Goal: Task Accomplishment & Management: Use online tool/utility

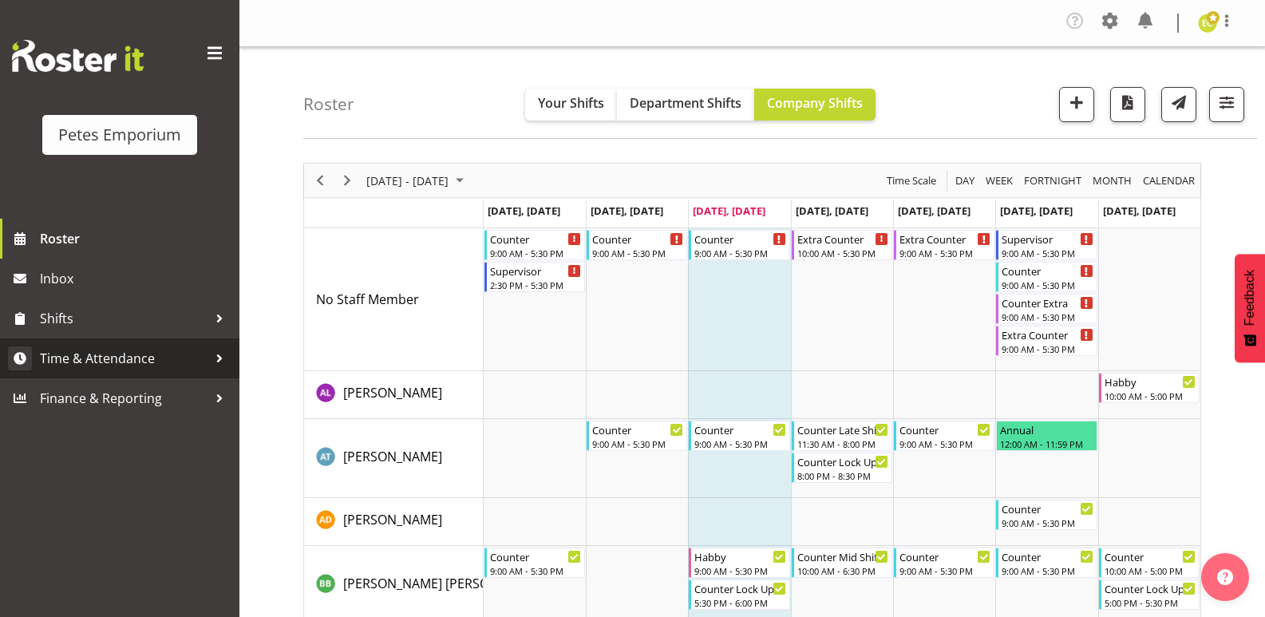
click at [87, 351] on span "Time & Attendance" at bounding box center [124, 358] width 168 height 24
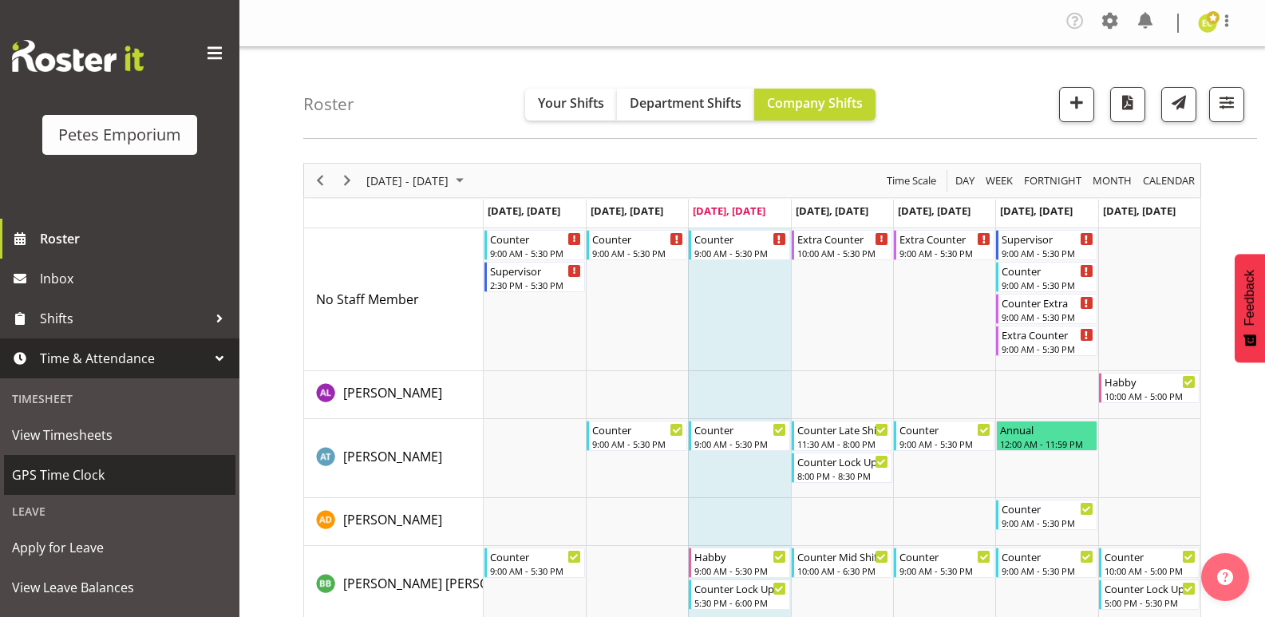
click at [46, 461] on link "GPS Time Clock" at bounding box center [119, 475] width 231 height 40
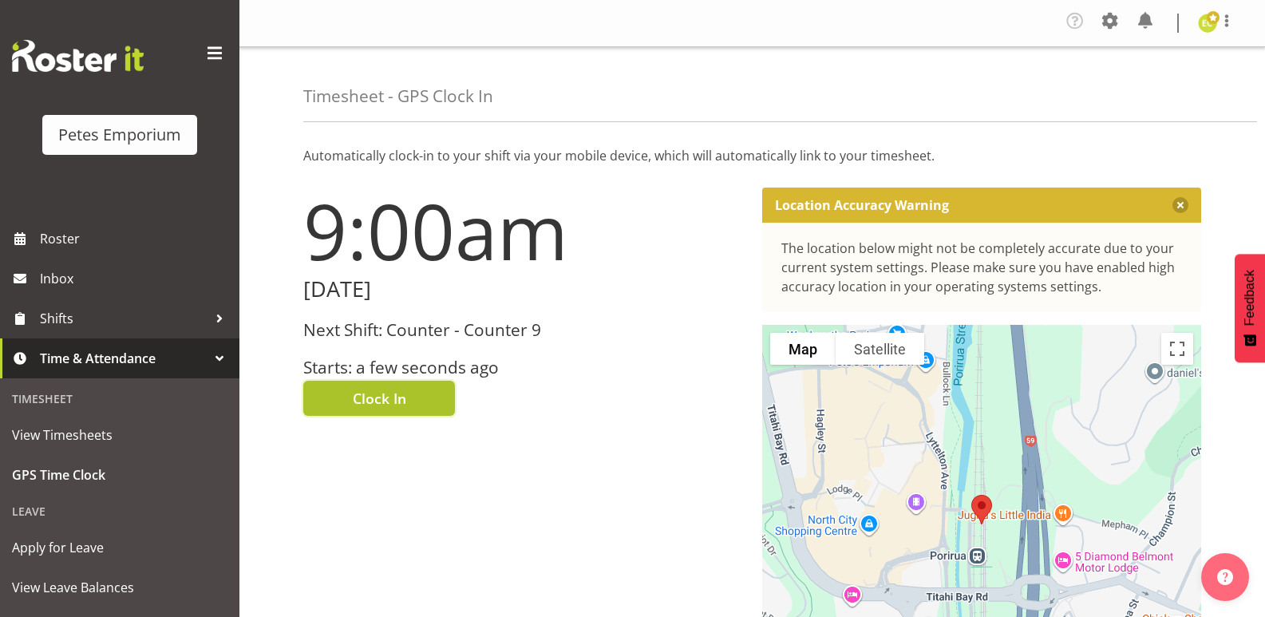
click at [376, 396] on span "Clock In" at bounding box center [379, 398] width 53 height 21
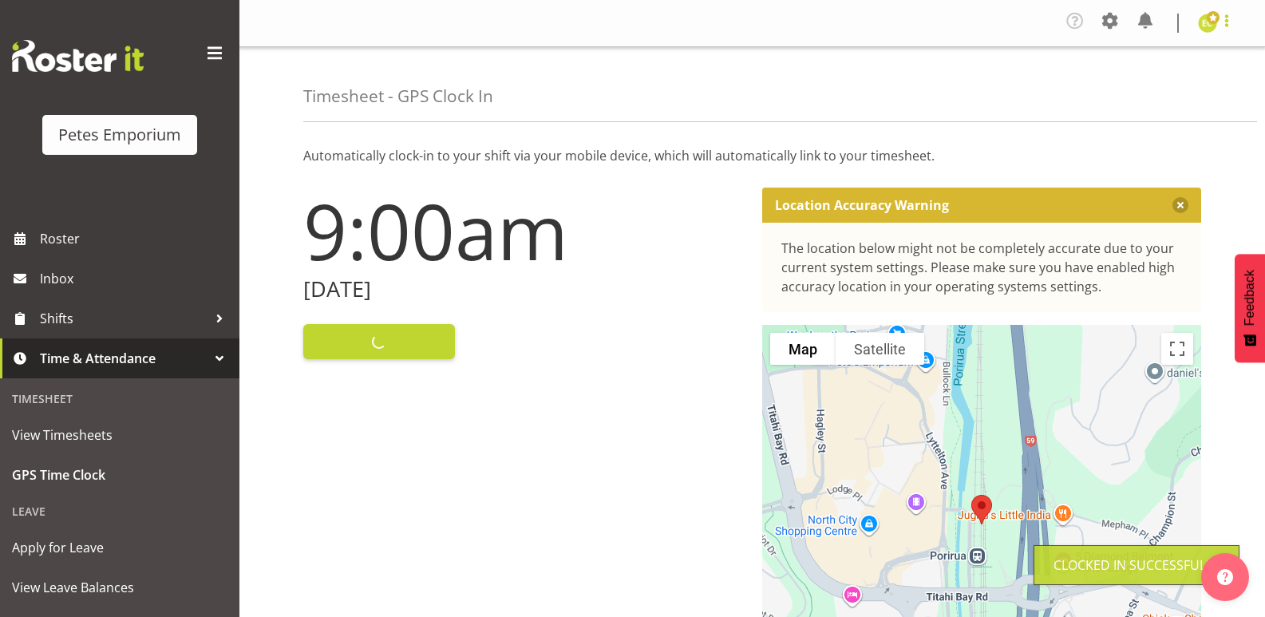
click at [1233, 22] on span at bounding box center [1226, 20] width 19 height 19
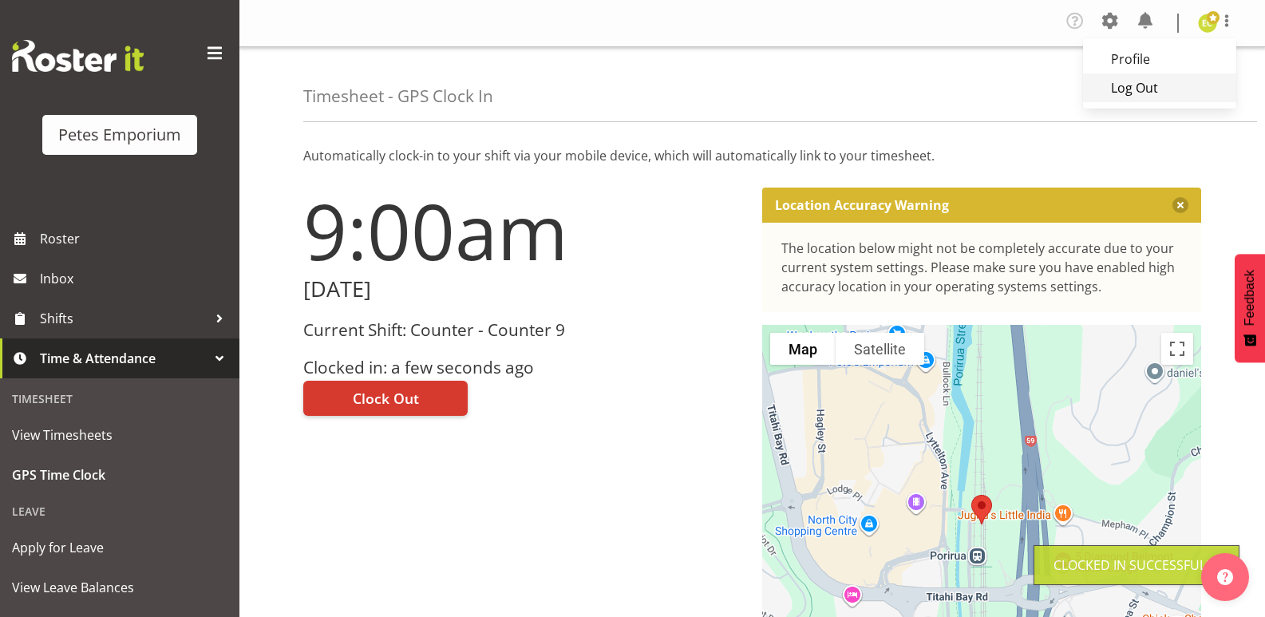
click at [1136, 79] on link "Log Out" at bounding box center [1159, 87] width 153 height 29
